Goal: Use online tool/utility

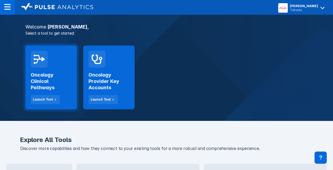
scroll to position [87, 0]
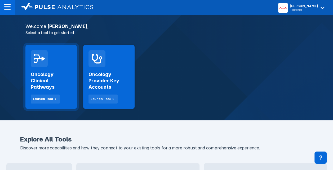
click at [59, 69] on div "Oncology Clinical Pathways Launch Tool" at bounding box center [51, 85] width 41 height 37
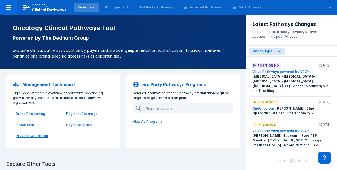
click at [28, 137] on p "Provider Utilization" at bounding box center [38, 136] width 44 height 5
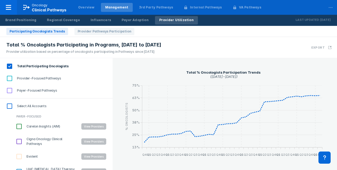
scroll to position [7, 0]
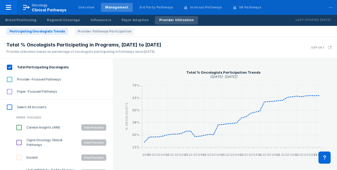
click at [10, 80] on input "Provider-Focused Pathways" at bounding box center [9, 79] width 9 height 9
checkbox input "true"
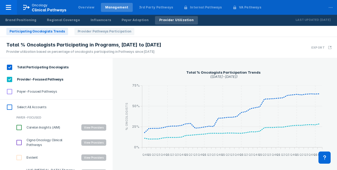
scroll to position [100, 0]
